Goal: Task Accomplishment & Management: Use online tool/utility

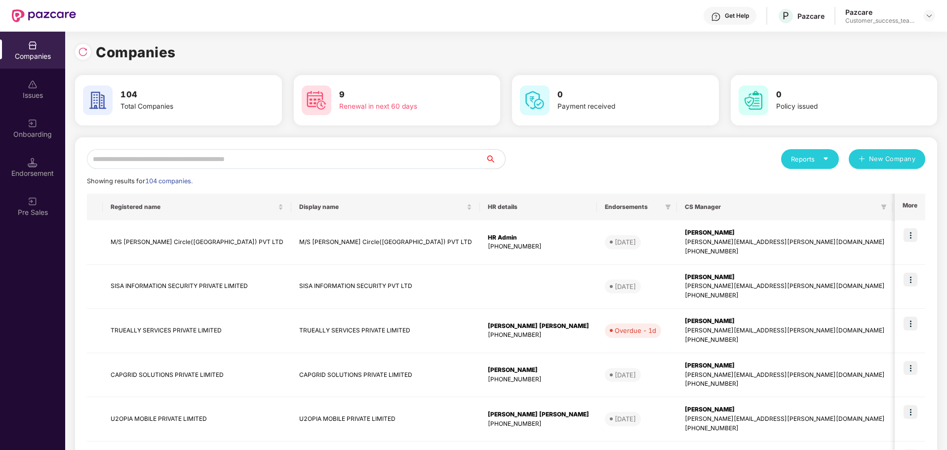
click at [316, 152] on input "text" at bounding box center [286, 159] width 398 height 20
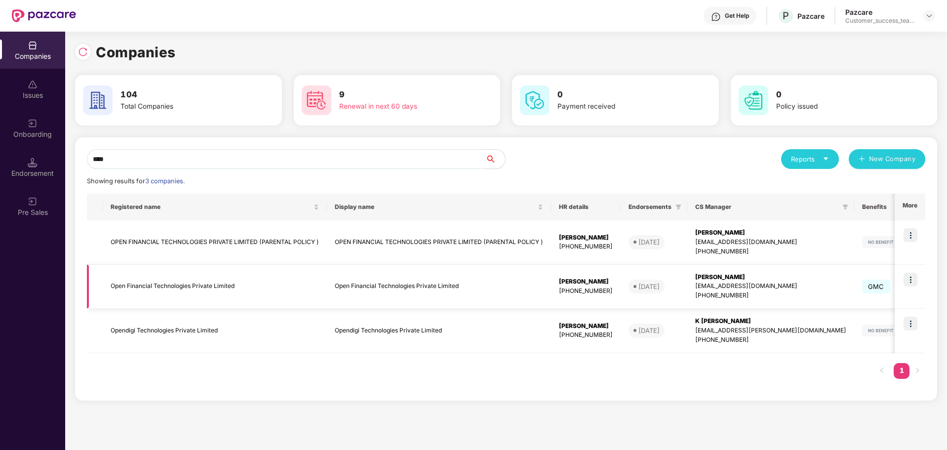
type input "****"
click at [912, 278] on img at bounding box center [910, 279] width 14 height 14
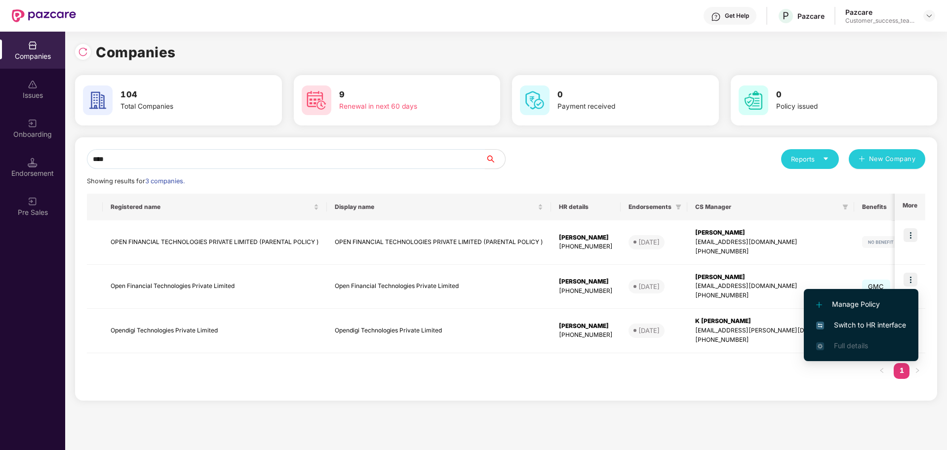
click at [864, 323] on span "Switch to HR interface" at bounding box center [861, 324] width 90 height 11
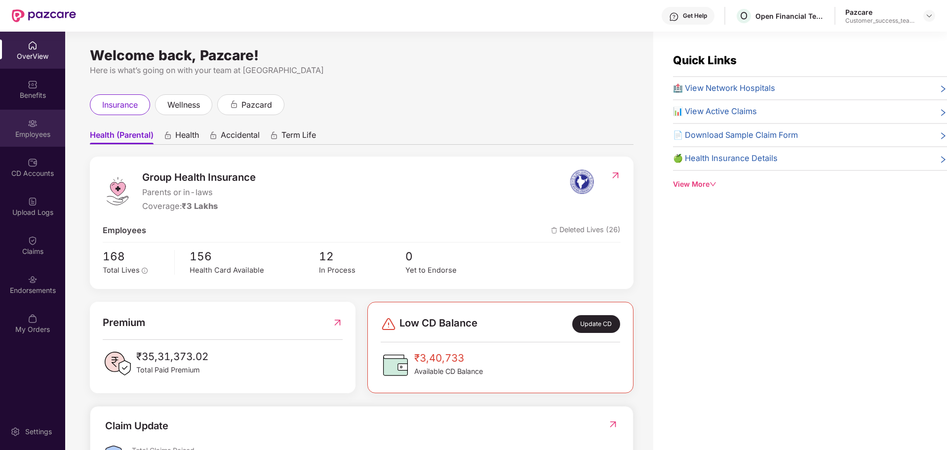
click at [38, 135] on div "Employees" at bounding box center [32, 134] width 65 height 10
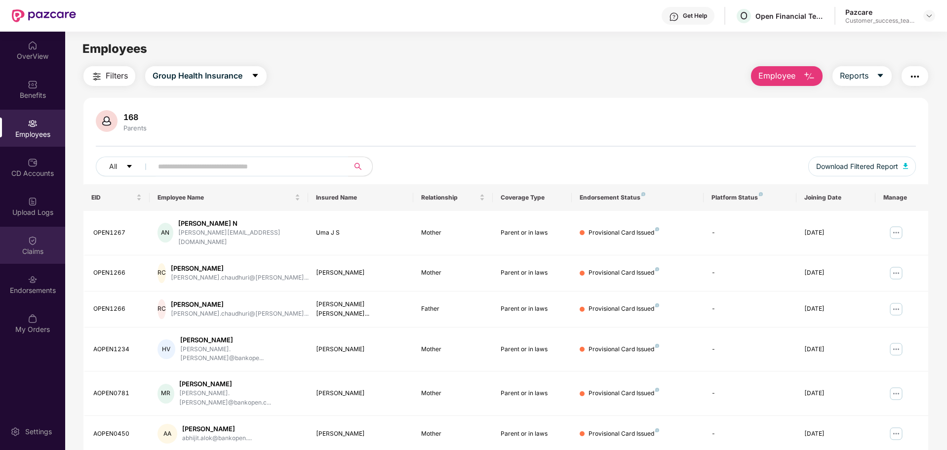
click at [40, 253] on div "Claims" at bounding box center [32, 251] width 65 height 10
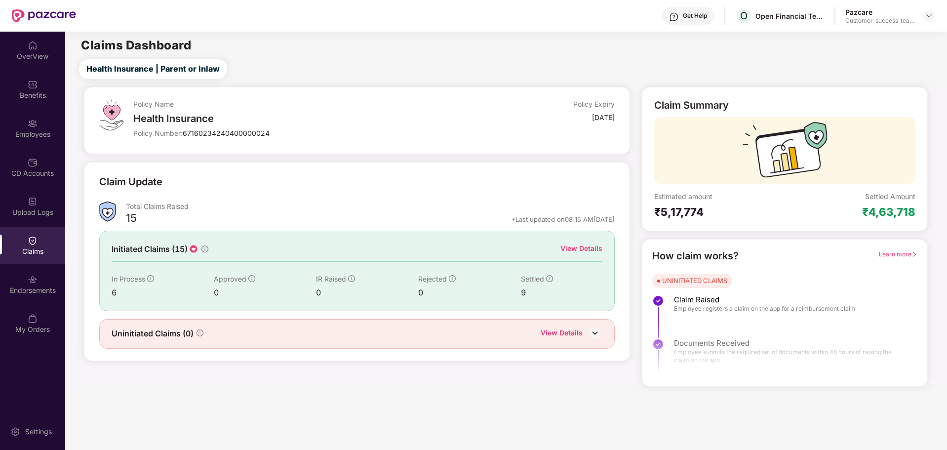
click at [586, 242] on div "Initiated Claims (15) View Details In Process 6 Approved 0 IR Raised 0 Rejected…" at bounding box center [357, 270] width 516 height 80
click at [584, 245] on div "View Details" at bounding box center [581, 248] width 42 height 11
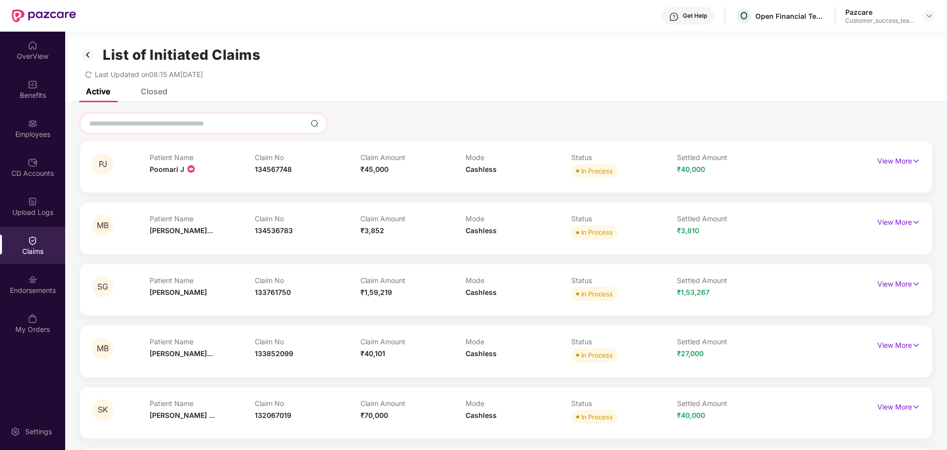
click at [178, 132] on div at bounding box center [203, 124] width 247 height 20
click at [176, 127] on input at bounding box center [197, 123] width 218 height 10
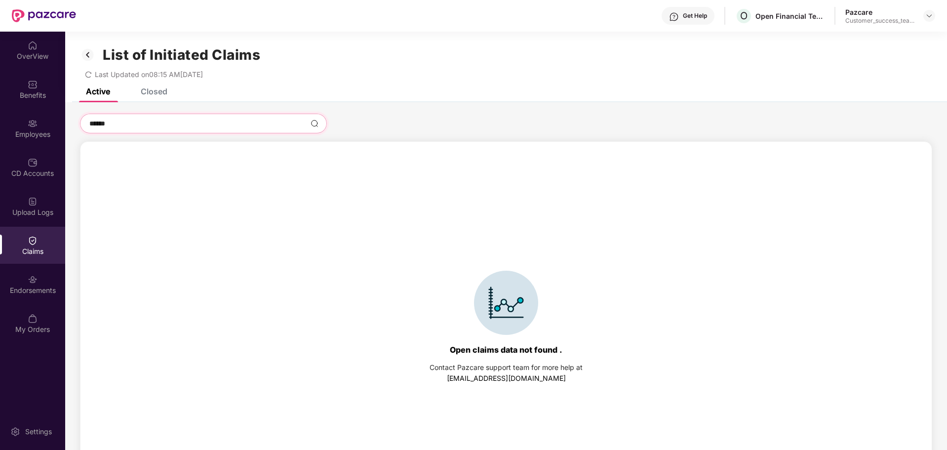
type input "******"
click at [152, 87] on div "List of Initiated Claims Last Updated on 08:15 AM[DATE]" at bounding box center [505, 60] width 881 height 57
click at [151, 93] on div "Closed" at bounding box center [154, 91] width 27 height 10
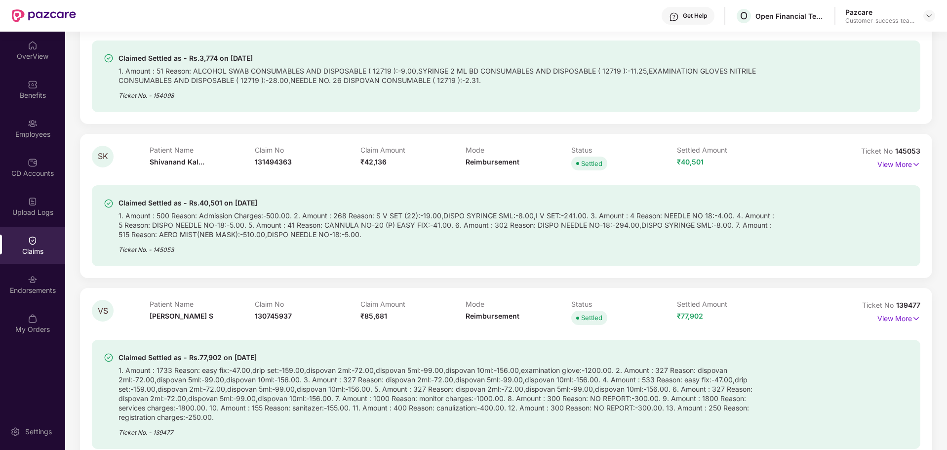
scroll to position [1012, 0]
